Goal: Transaction & Acquisition: Obtain resource

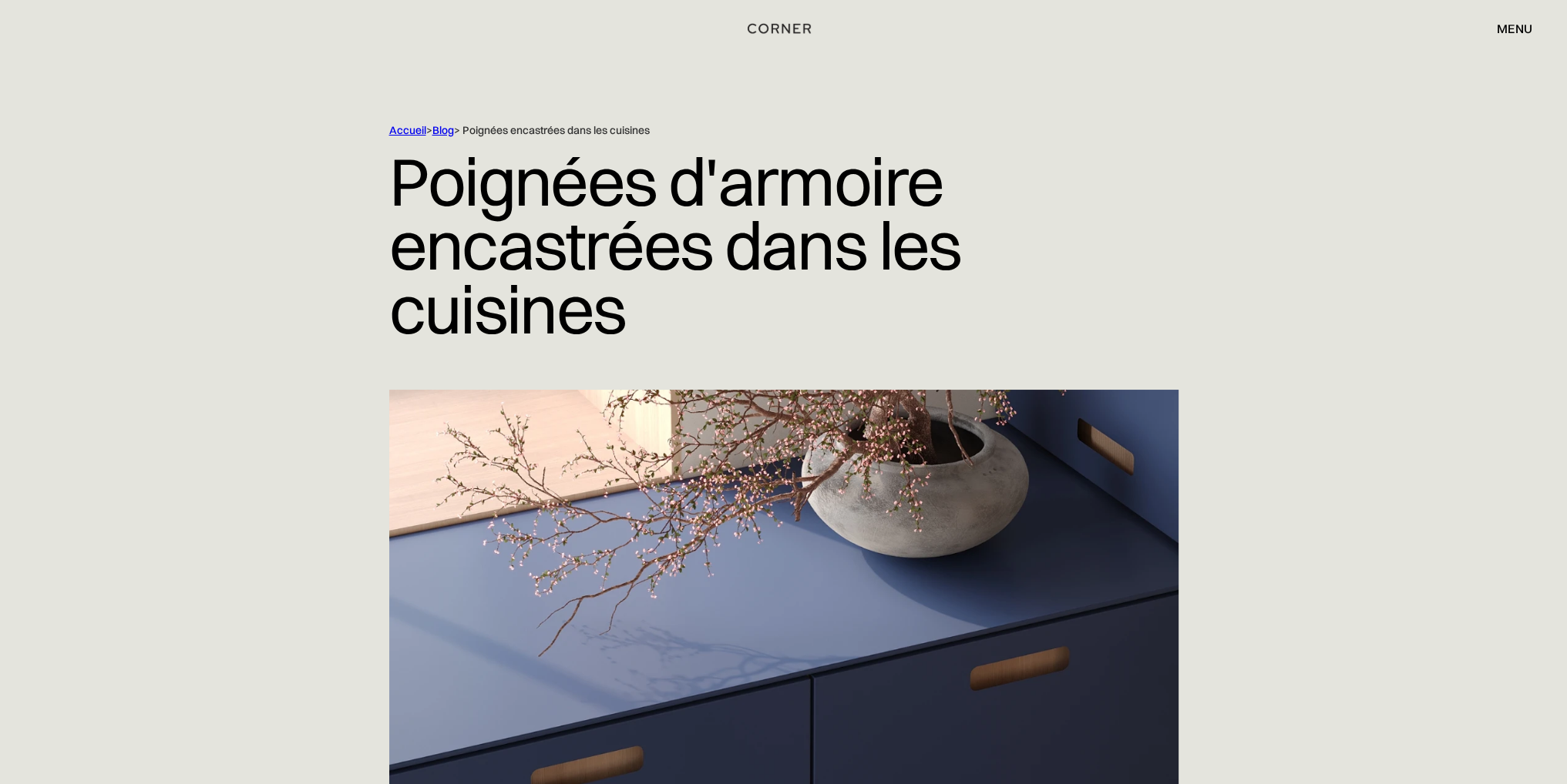
click at [1515, 29] on font "menu" at bounding box center [1514, 28] width 35 height 16
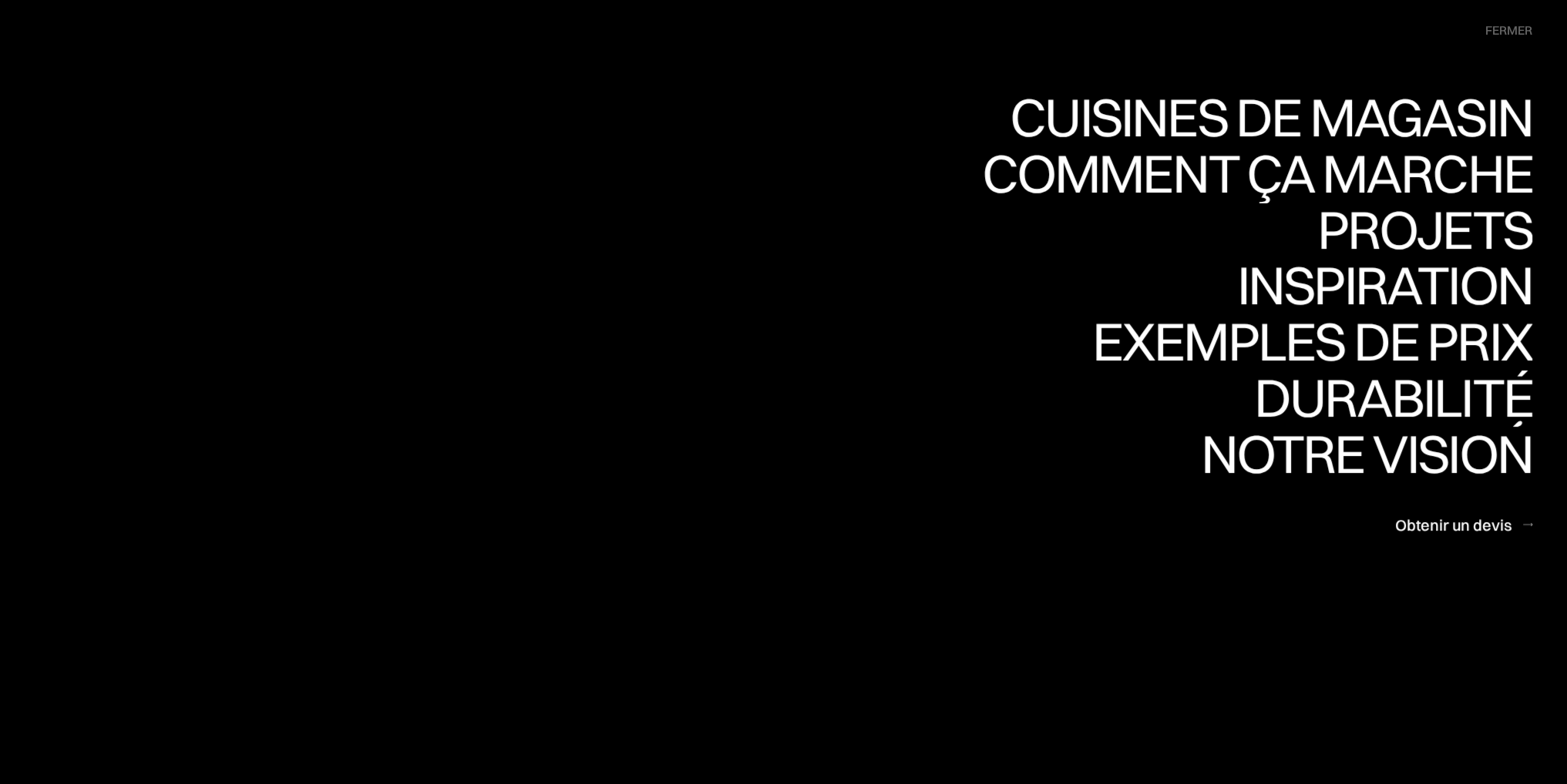
scroll to position [770, 0]
click at [1472, 518] on font "Obtenir un devis" at bounding box center [1453, 525] width 117 height 19
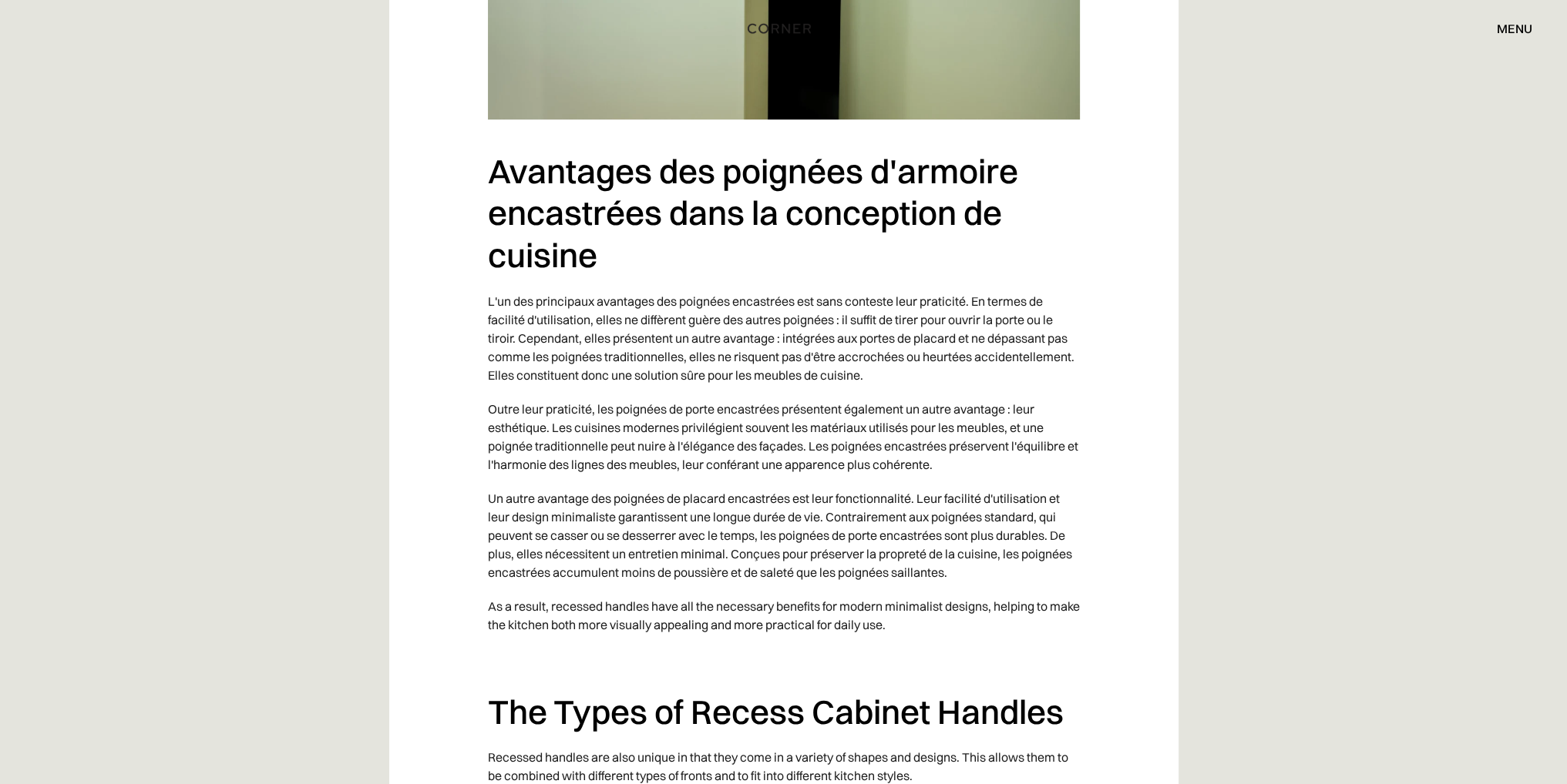
scroll to position [1849, 0]
